Goal: Task Accomplishment & Management: Manage account settings

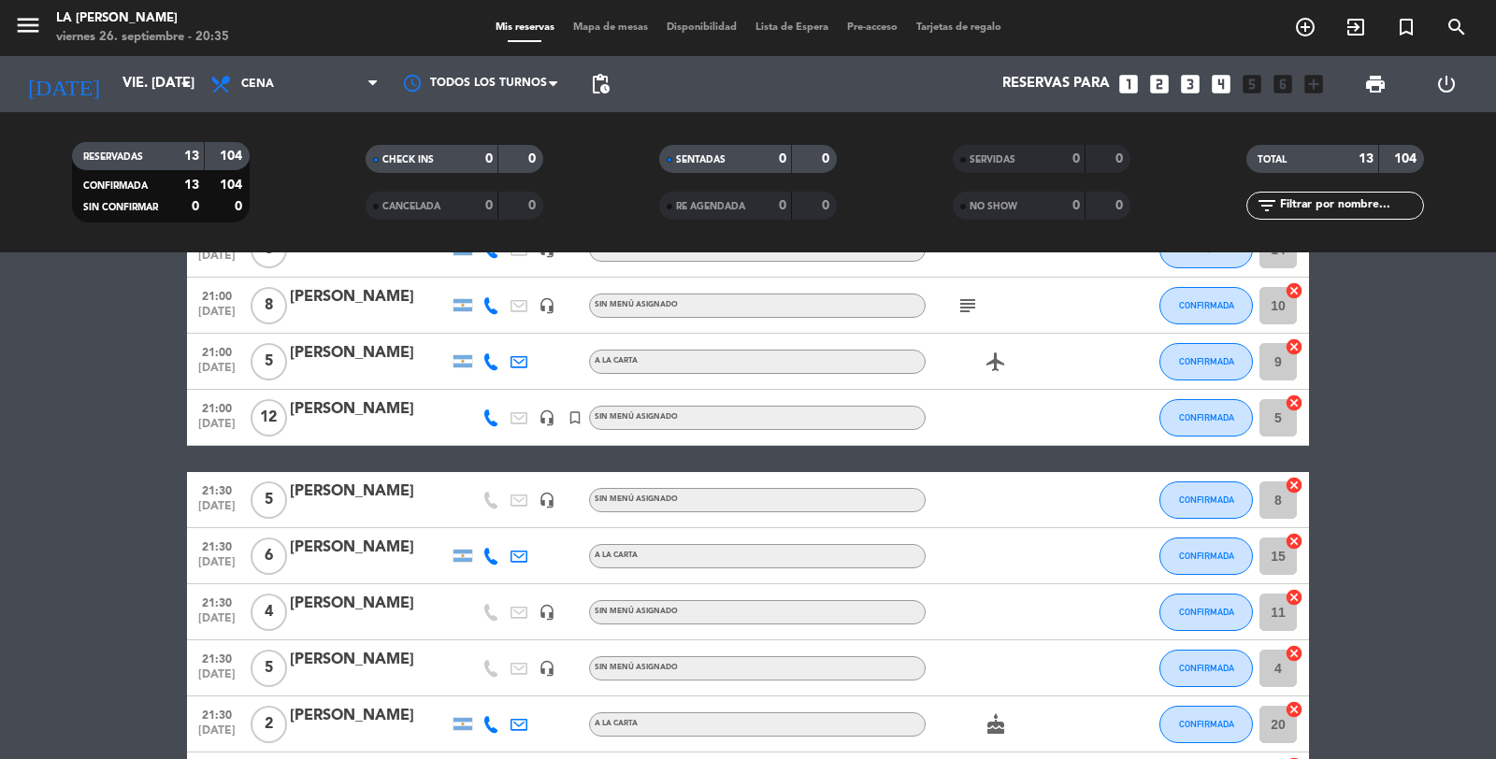
scroll to position [453, 0]
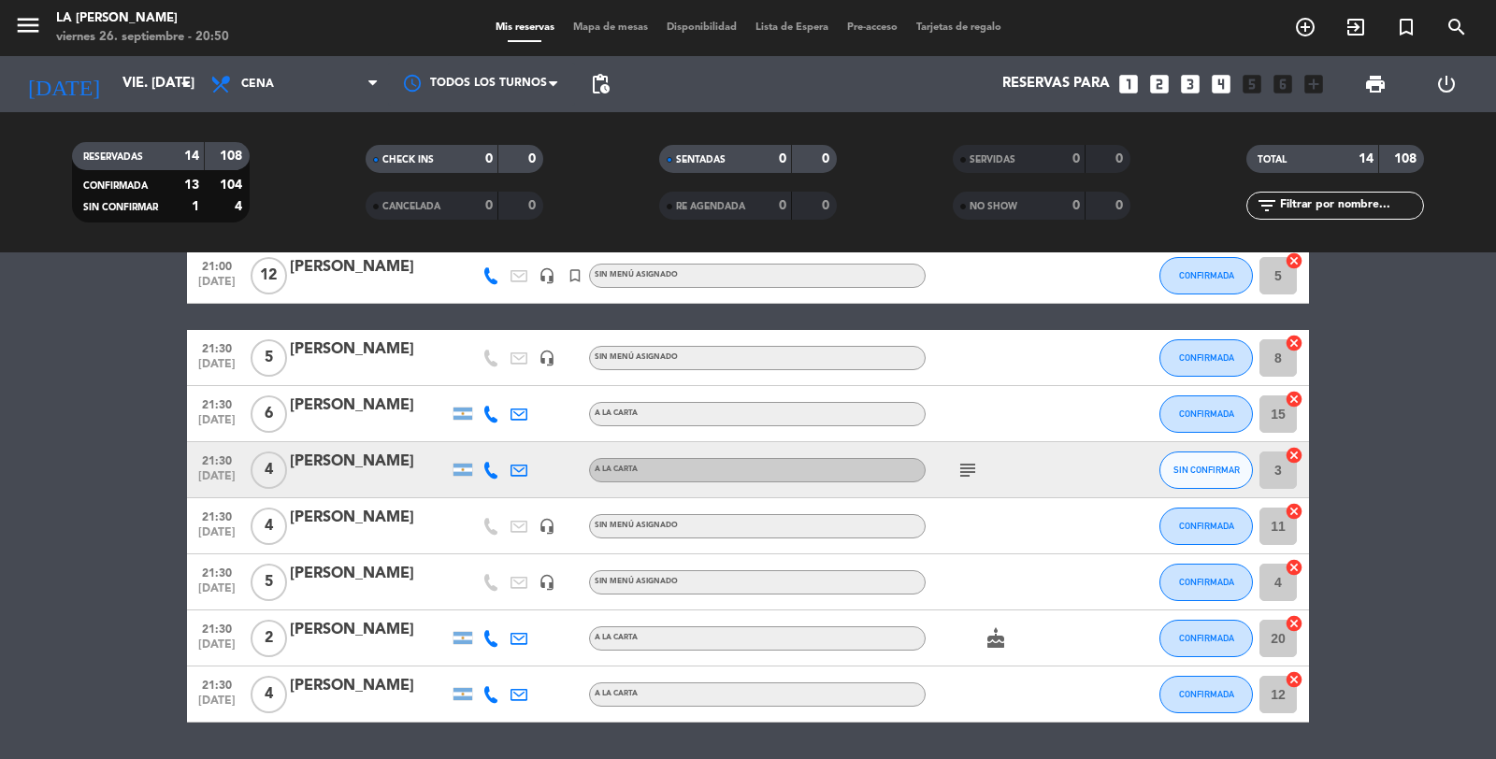
click at [969, 468] on icon "subject" at bounding box center [967, 470] width 22 height 22
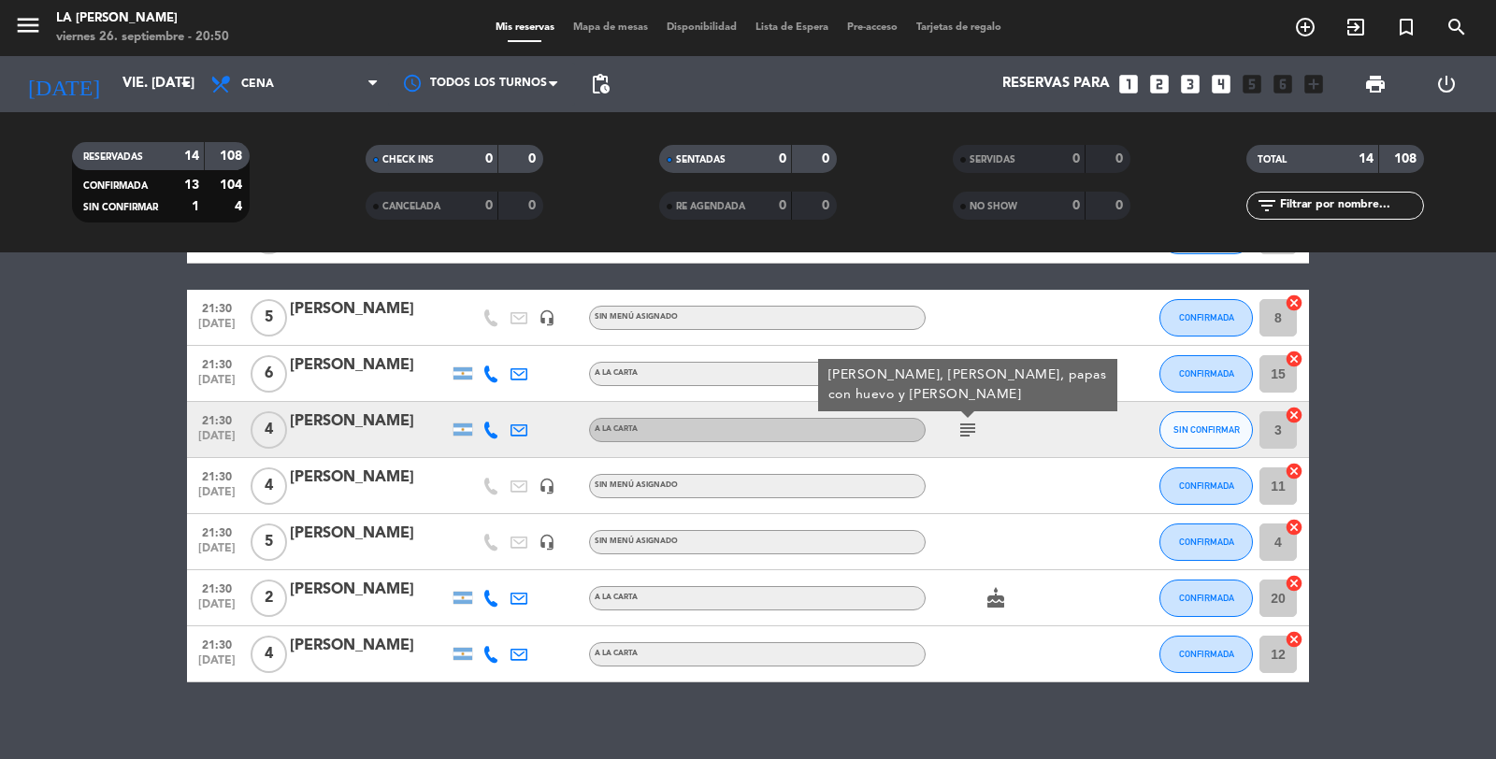
scroll to position [510, 0]
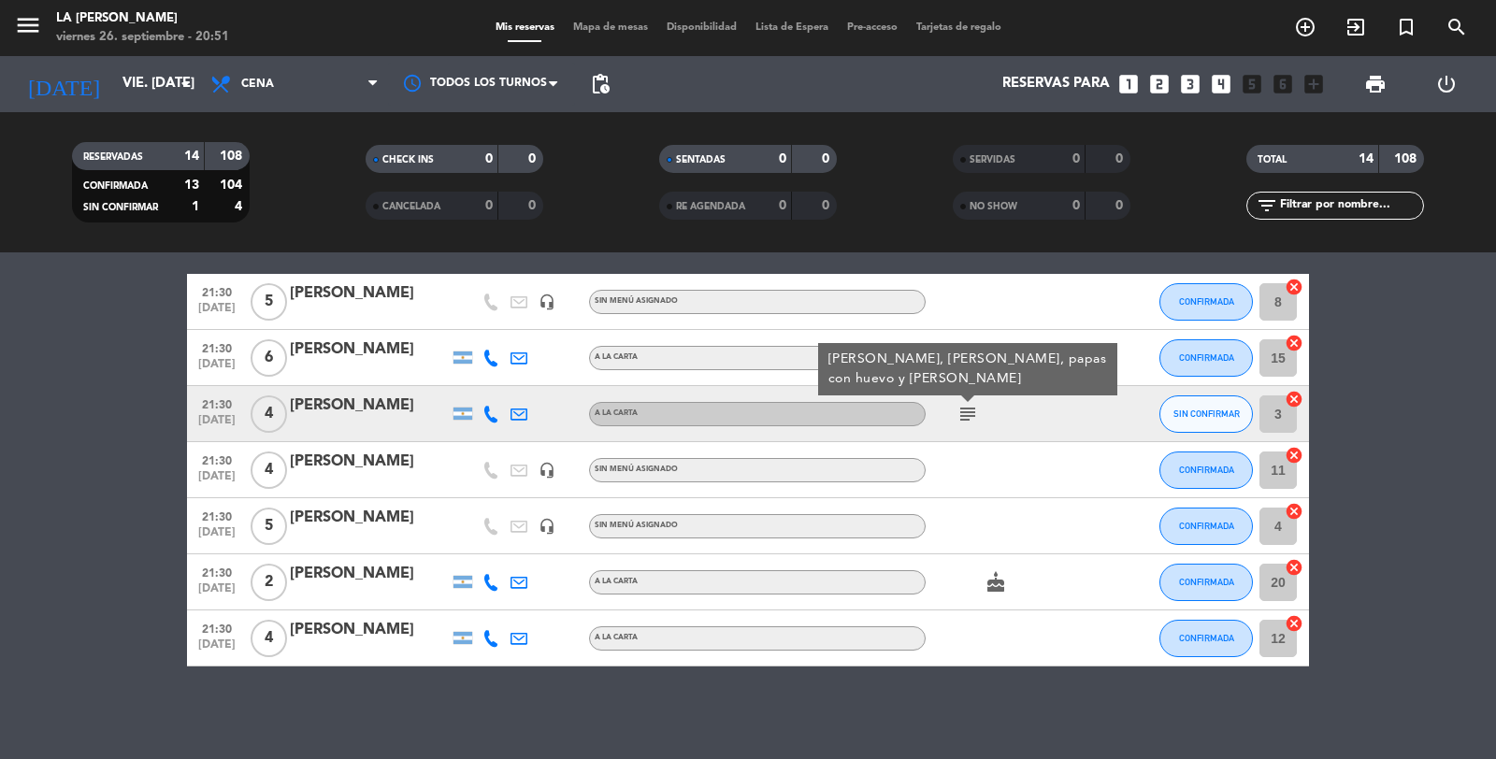
click at [403, 415] on div "[PERSON_NAME]" at bounding box center [369, 406] width 159 height 24
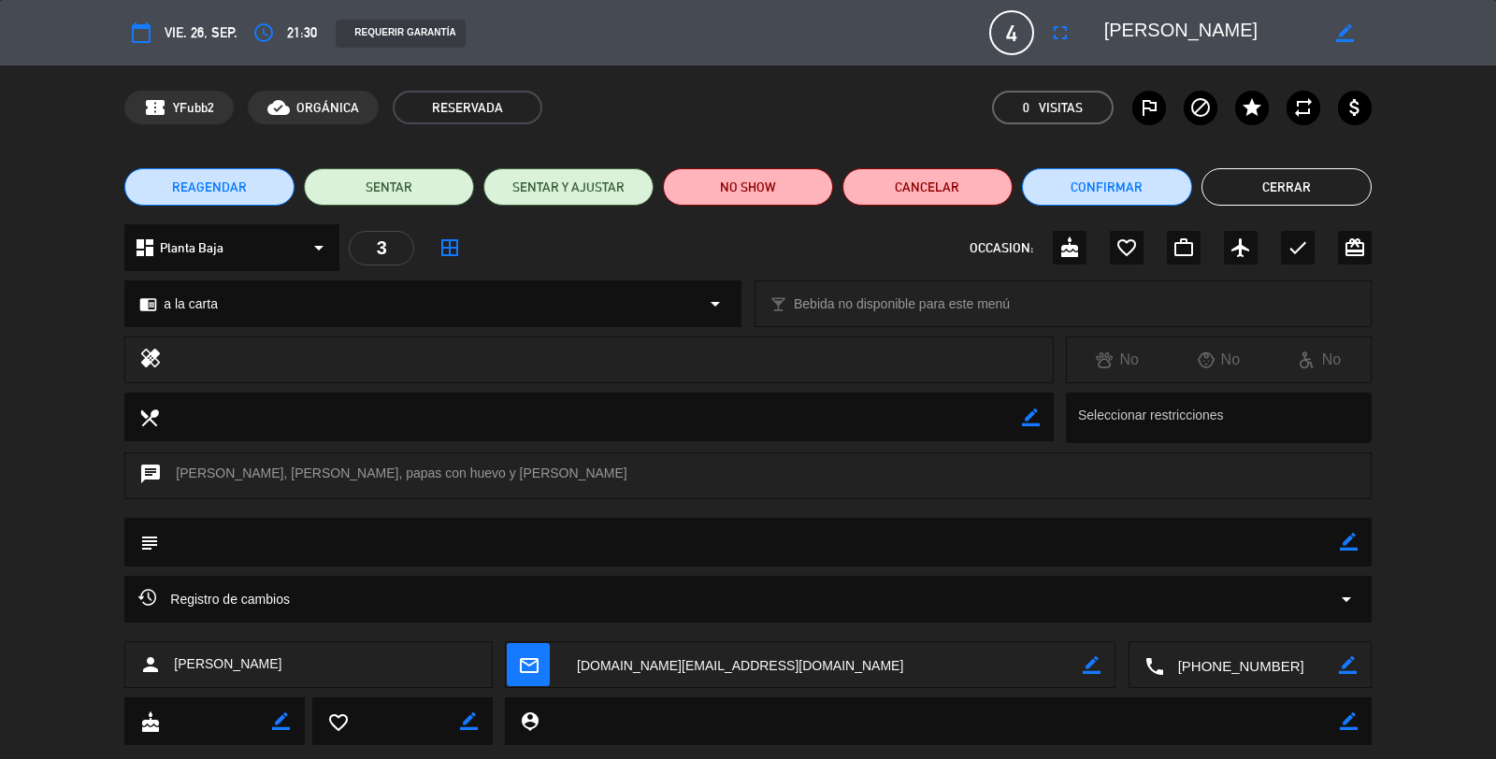
click at [1235, 193] on button "Cerrar" at bounding box center [1286, 186] width 170 height 37
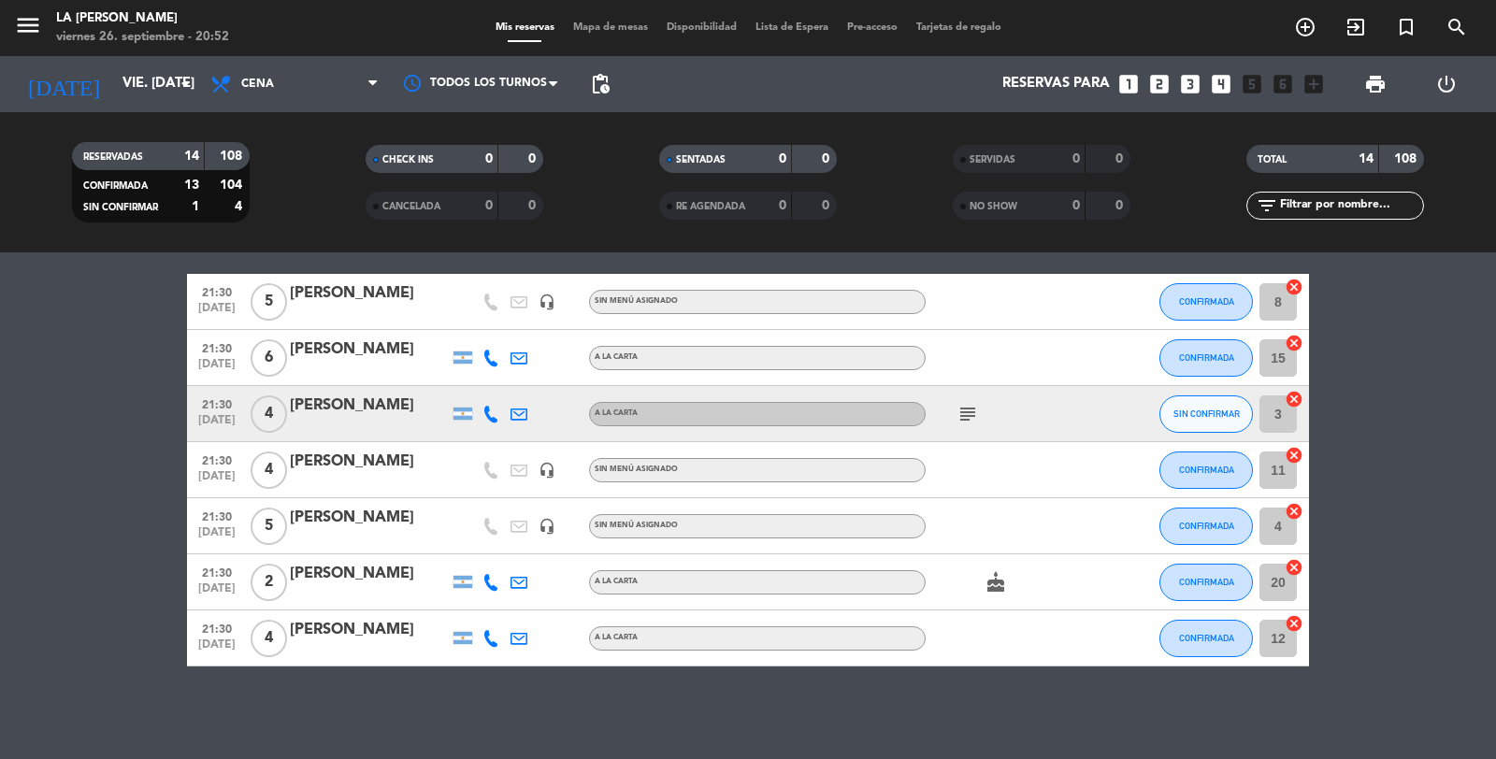
click at [1292, 399] on icon "cancel" at bounding box center [1294, 399] width 19 height 19
click at [1285, 416] on icon "border_all" at bounding box center [1281, 414] width 22 height 22
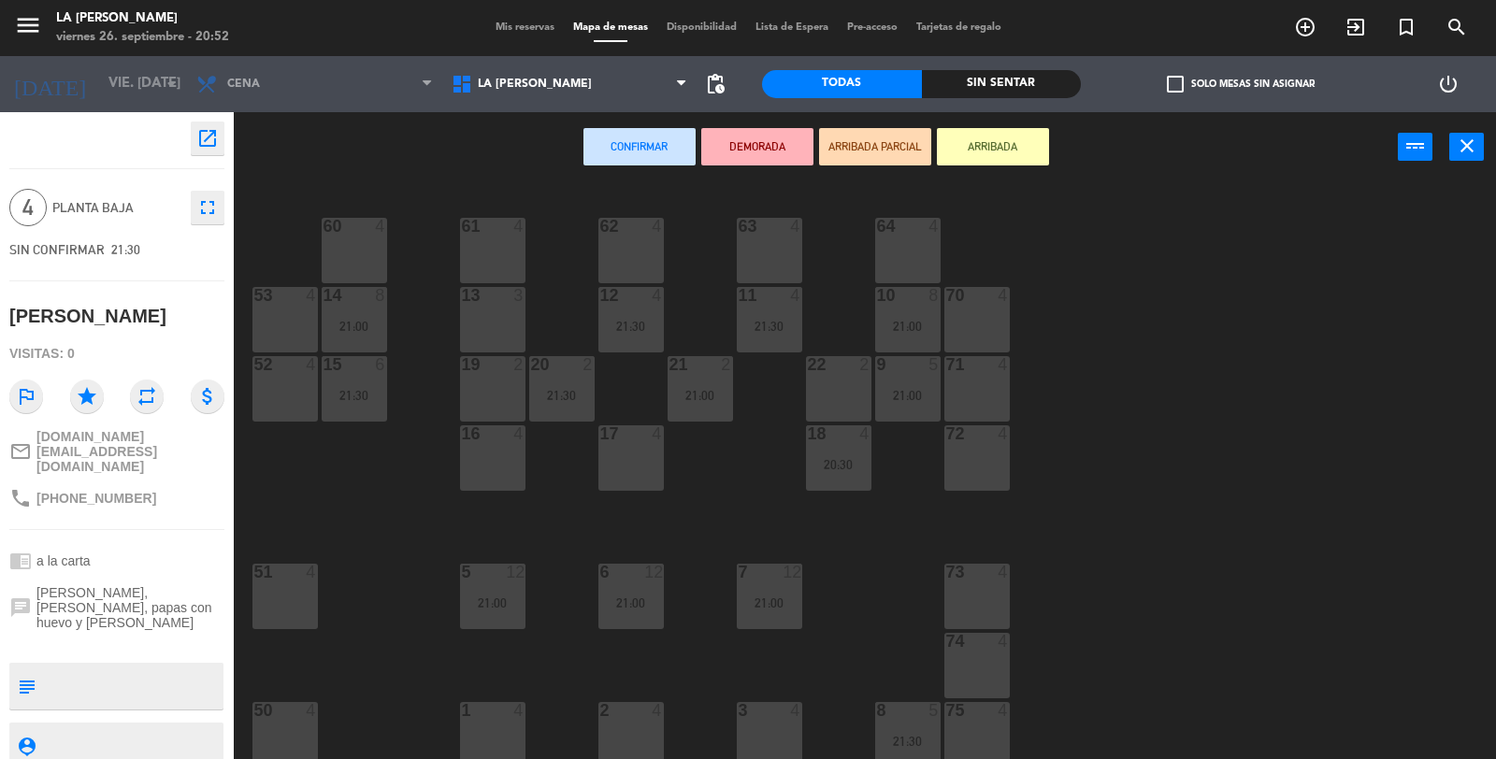
click at [499, 469] on div "16 4" at bounding box center [492, 457] width 65 height 65
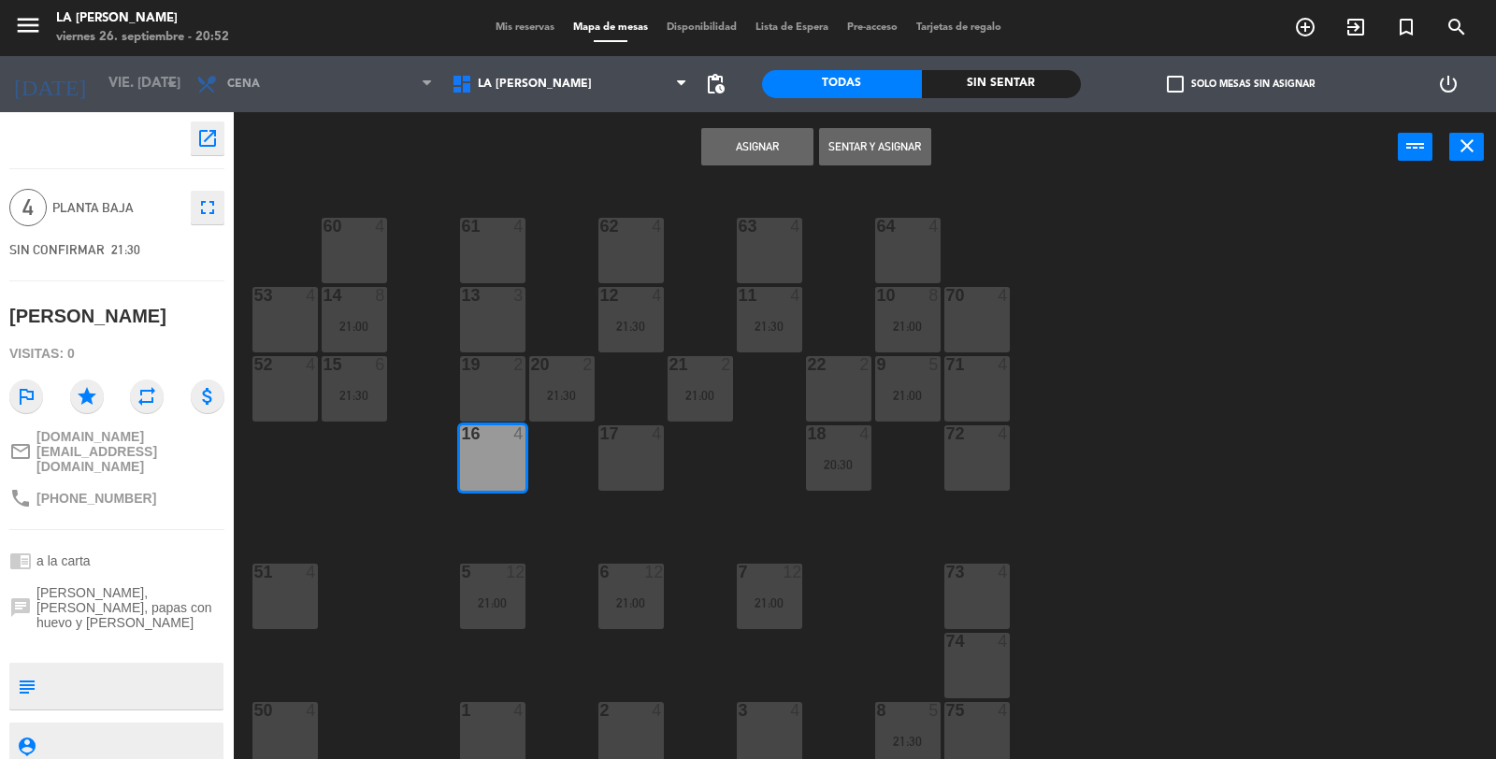
click at [750, 146] on button "Asignar" at bounding box center [757, 146] width 112 height 37
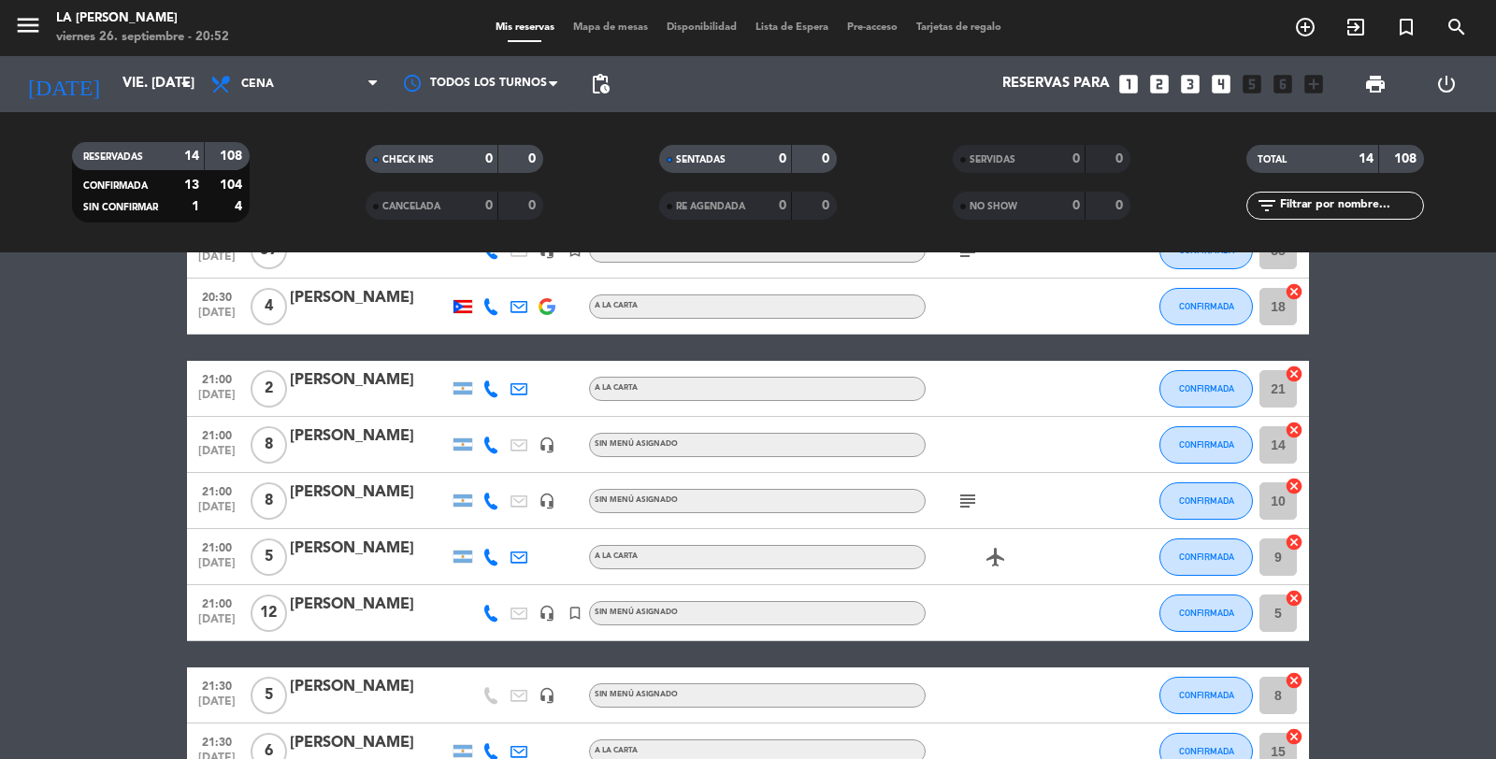
scroll to position [415, 0]
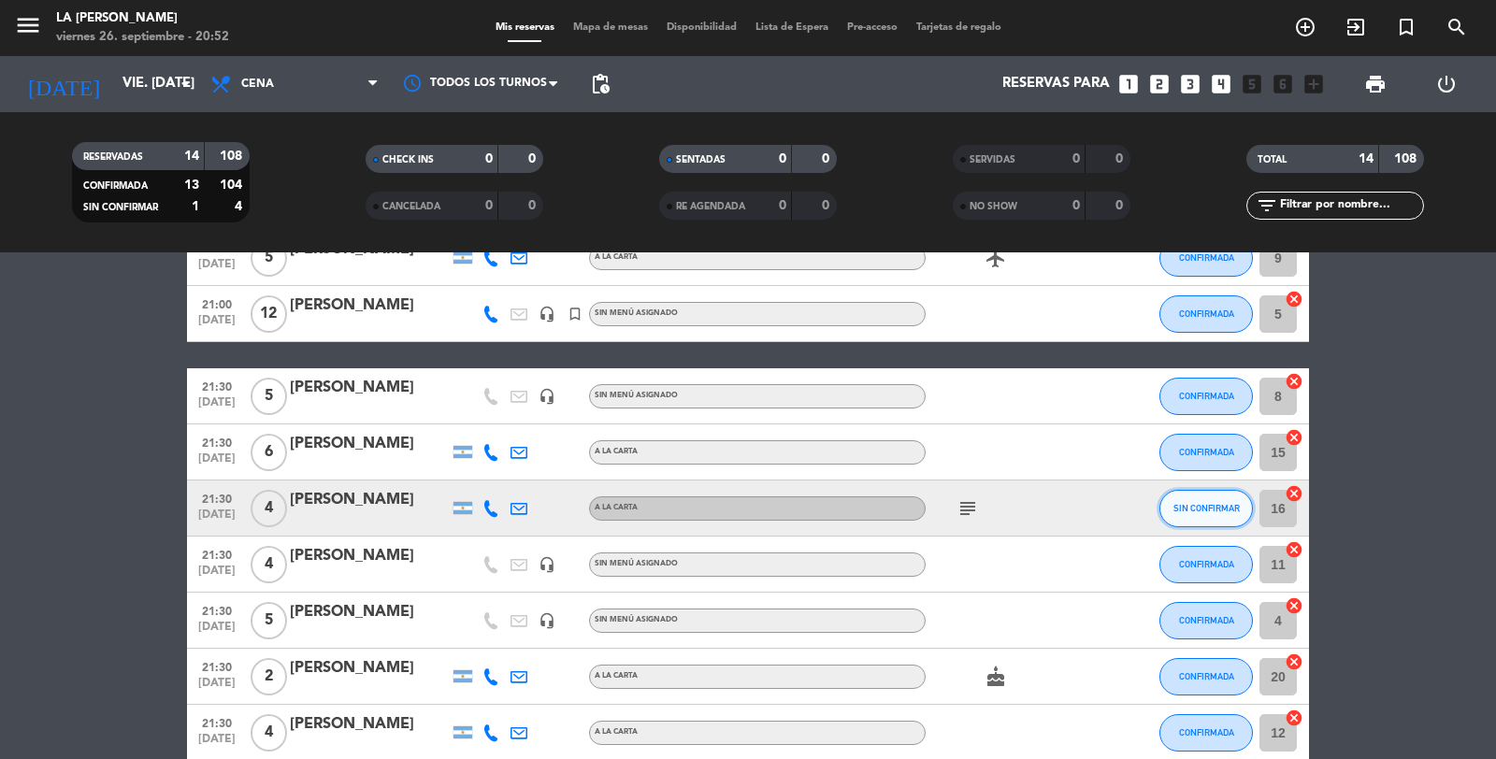
click at [1178, 505] on span "SIN CONFIRMAR" at bounding box center [1206, 508] width 66 height 10
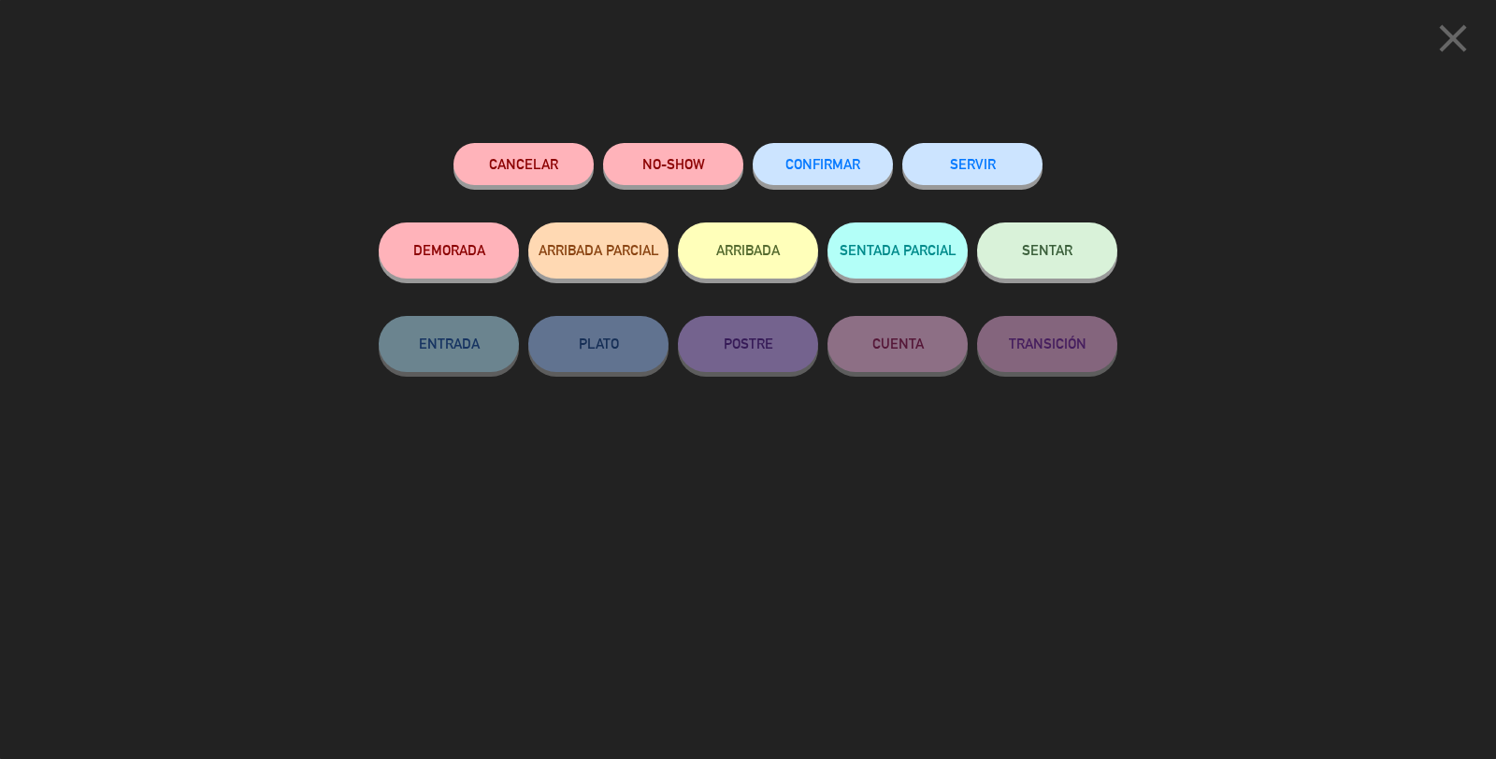
click at [829, 170] on span "CONFIRMAR" at bounding box center [822, 164] width 75 height 16
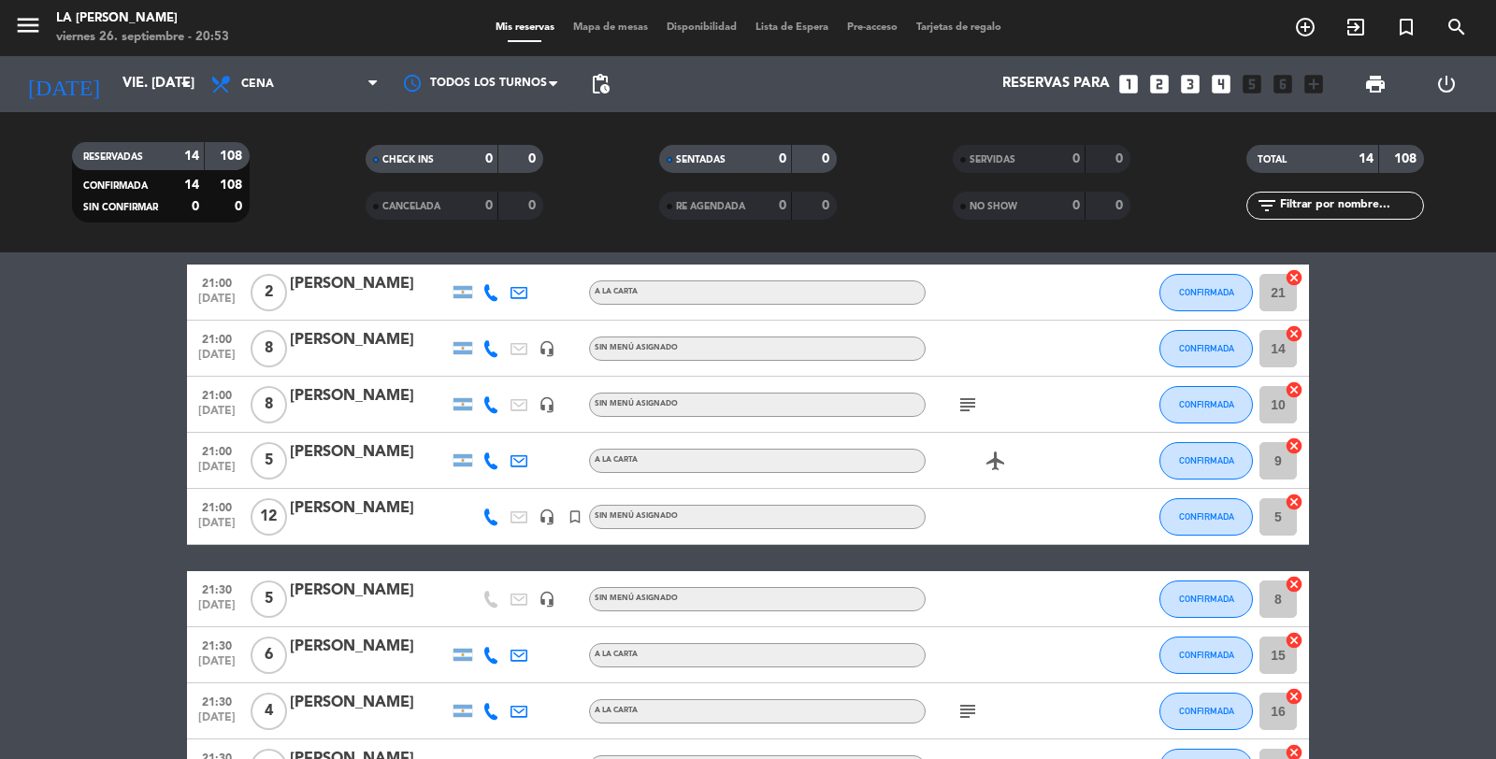
scroll to position [510, 0]
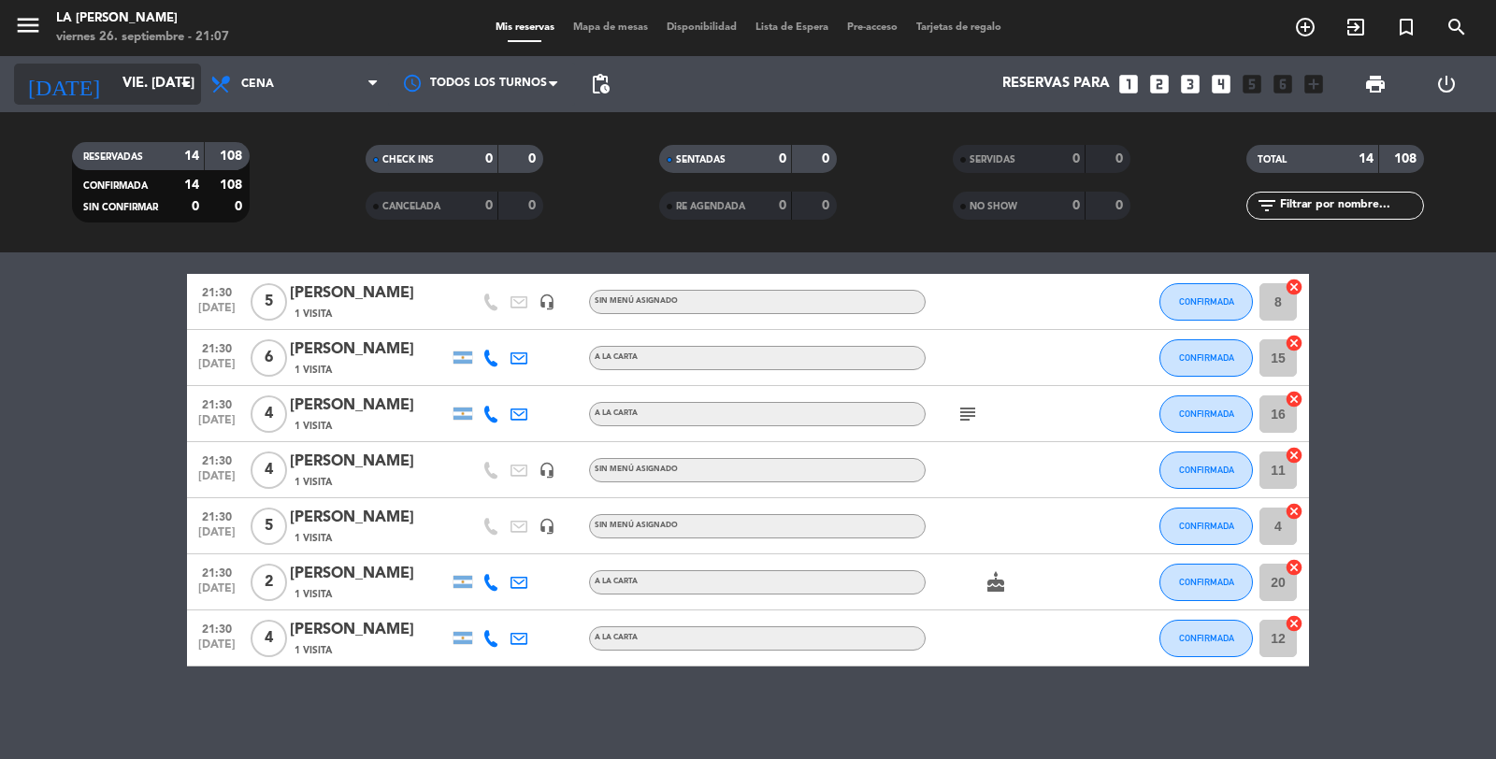
click at [165, 87] on input "vie. [DATE]" at bounding box center [203, 84] width 180 height 36
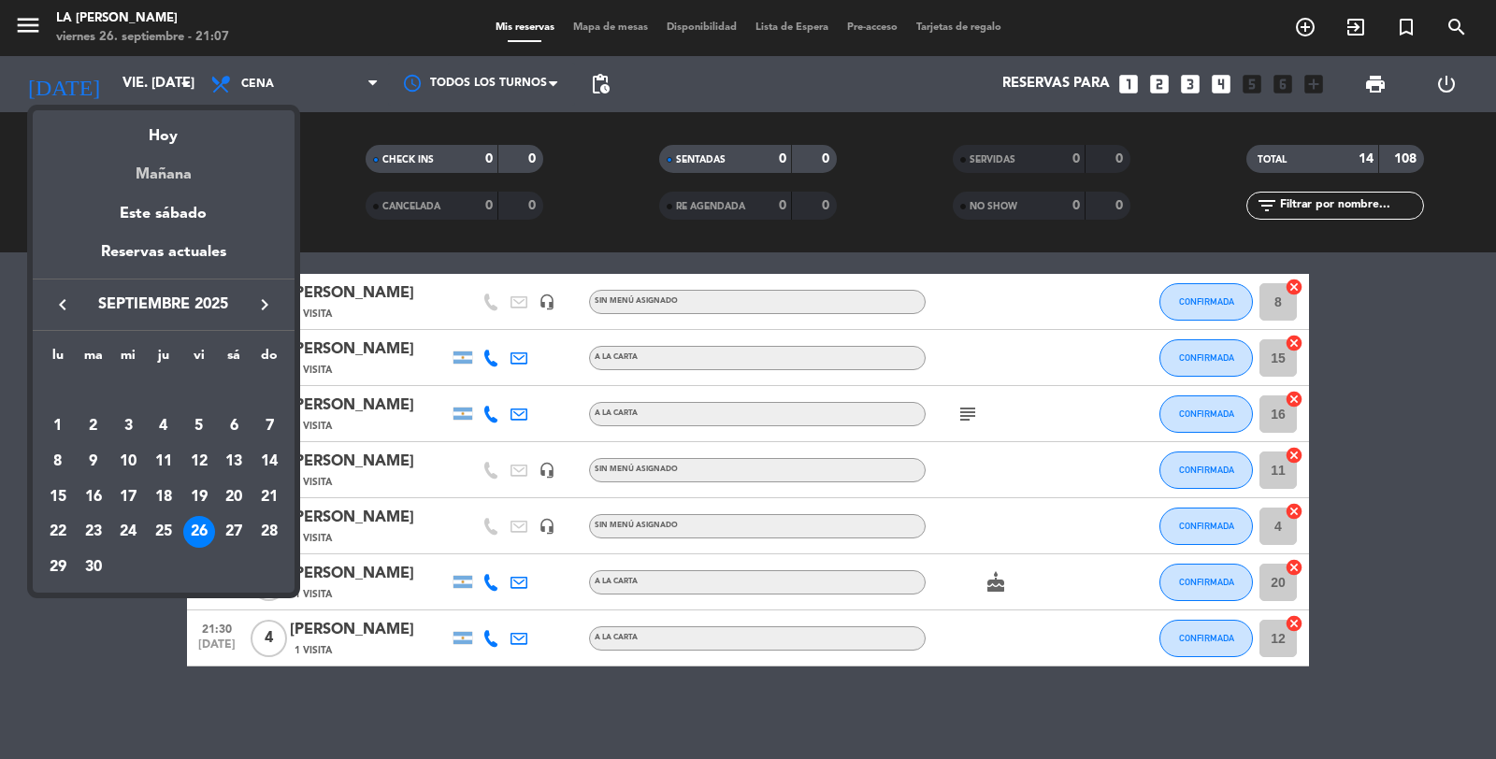
click at [163, 165] on div "Mañana" at bounding box center [164, 168] width 262 height 38
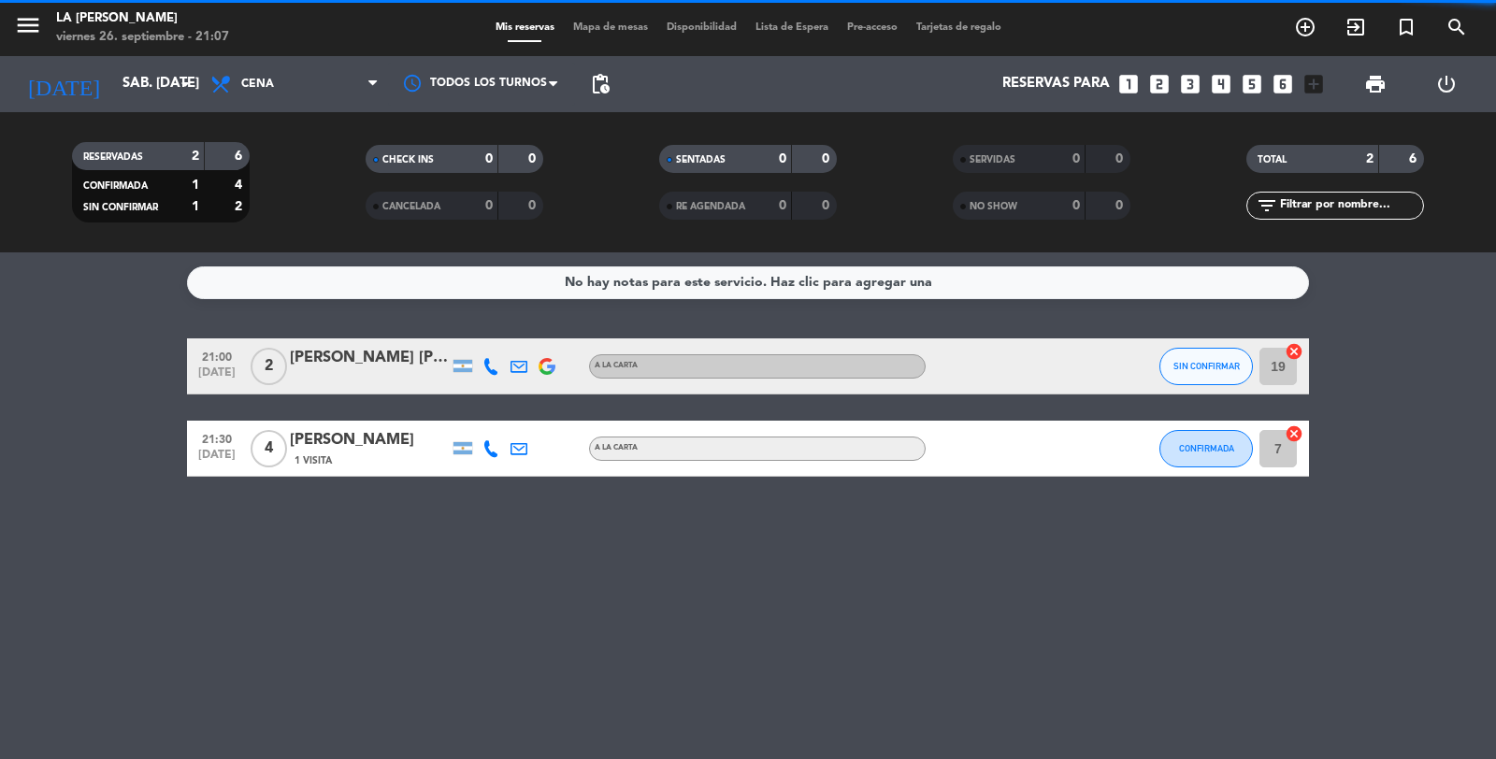
scroll to position [0, 0]
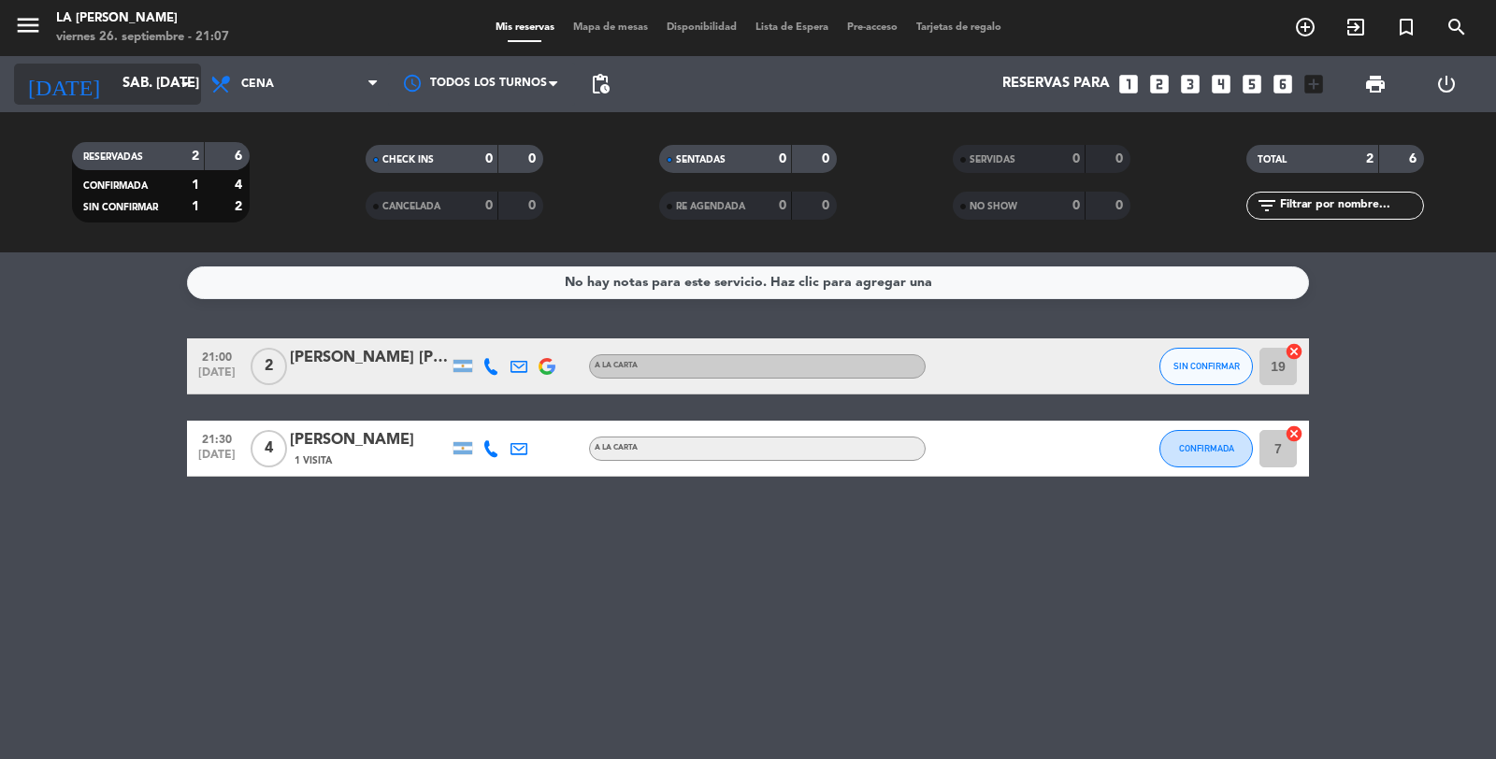
click at [159, 87] on input "sáb. [DATE]" at bounding box center [203, 84] width 180 height 36
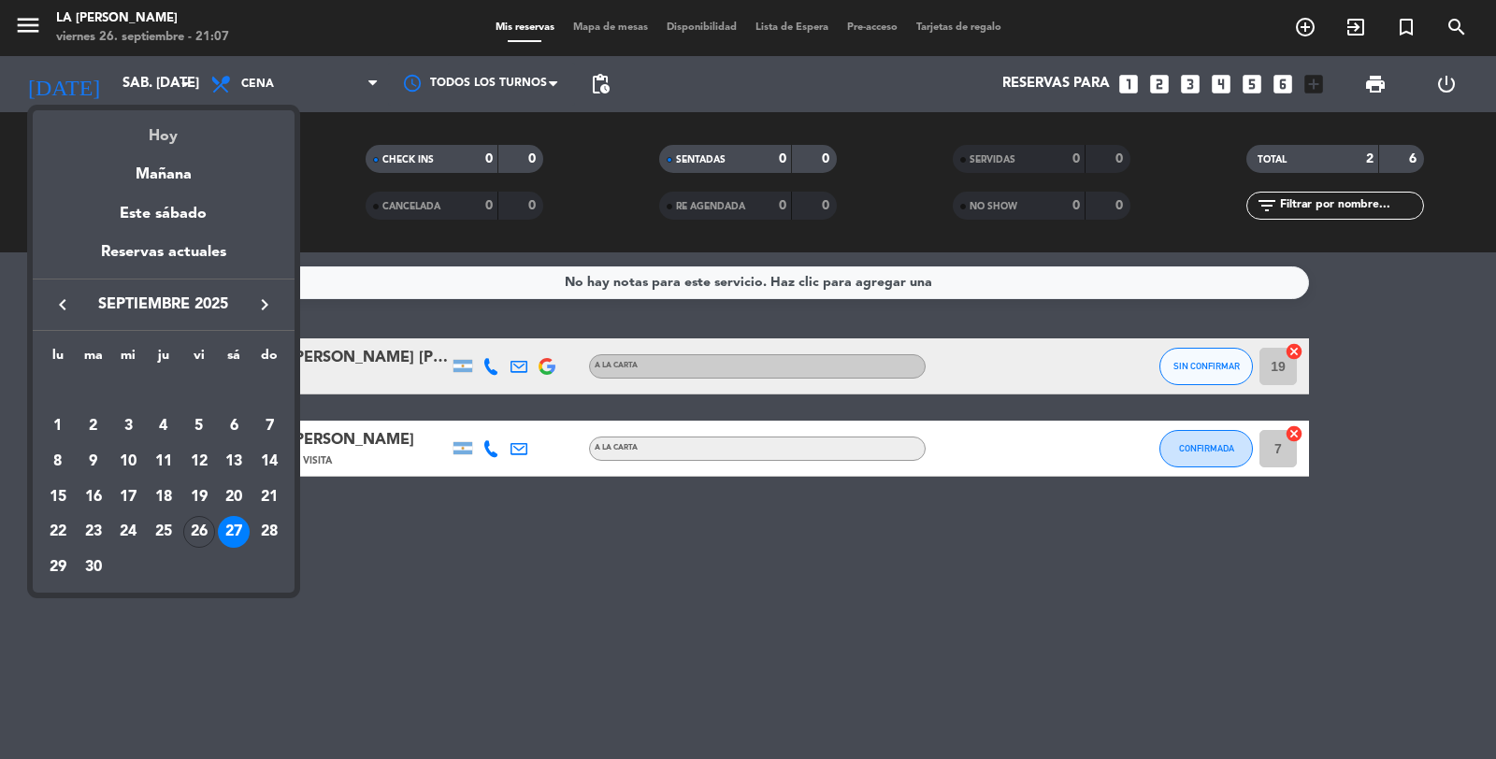
click at [164, 141] on div "Hoy" at bounding box center [164, 129] width 262 height 38
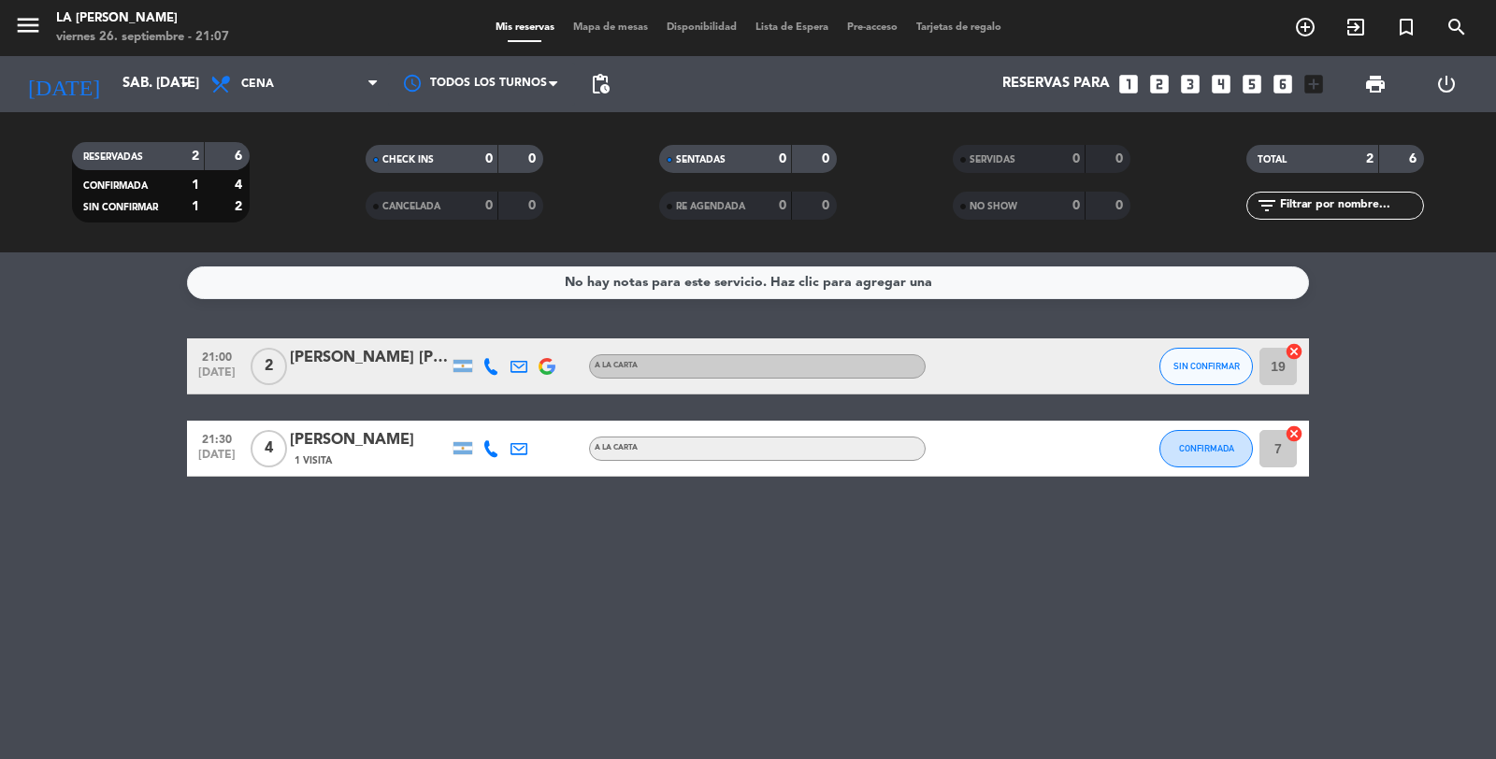
type input "vie. [DATE]"
